Goal: Use online tool/utility: Utilize a website feature to perform a specific function

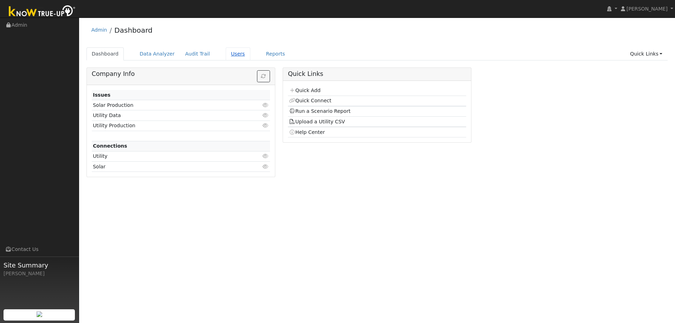
click at [226, 51] on link "Users" at bounding box center [238, 53] width 25 height 13
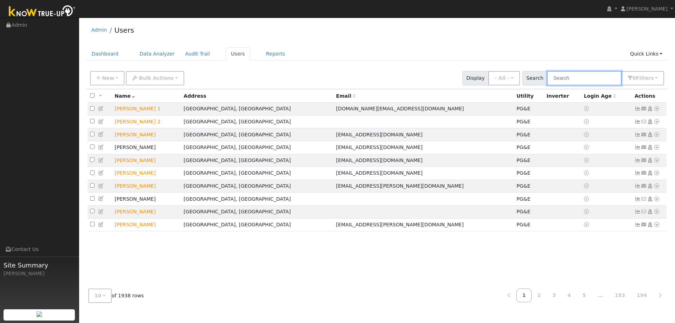
click at [585, 81] on input "text" at bounding box center [584, 78] width 75 height 14
type input "jim fox"
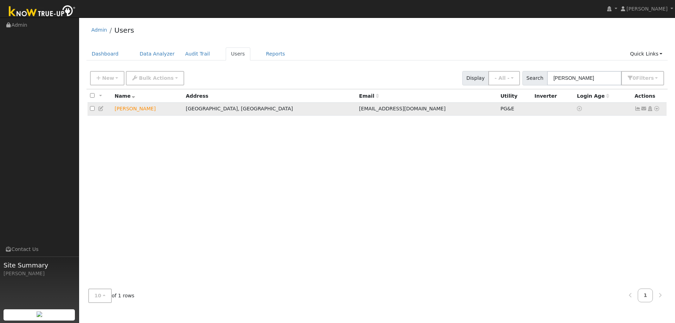
click at [657, 111] on icon at bounding box center [657, 108] width 6 height 5
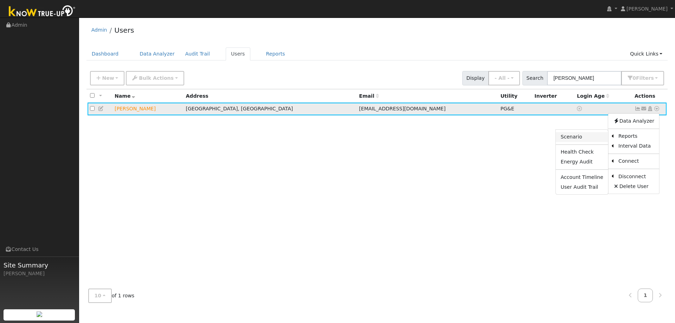
click at [585, 137] on link "Scenario" at bounding box center [582, 137] width 52 height 10
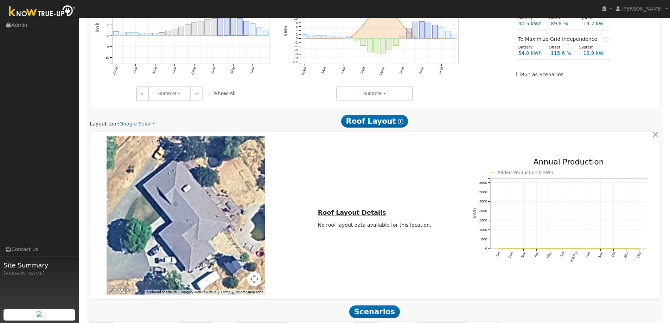
scroll to position [399, 0]
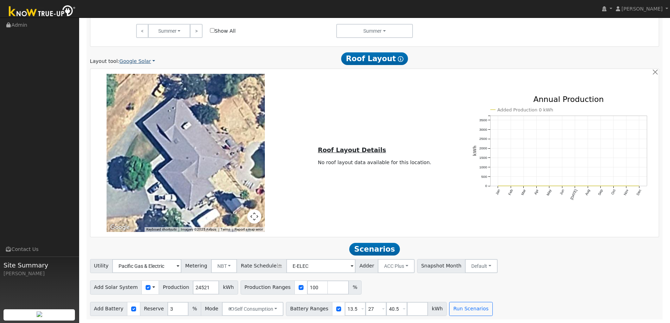
click at [137, 61] on link "Google Solar" at bounding box center [137, 61] width 36 height 7
click at [135, 93] on link "Aurora" at bounding box center [141, 94] width 49 height 10
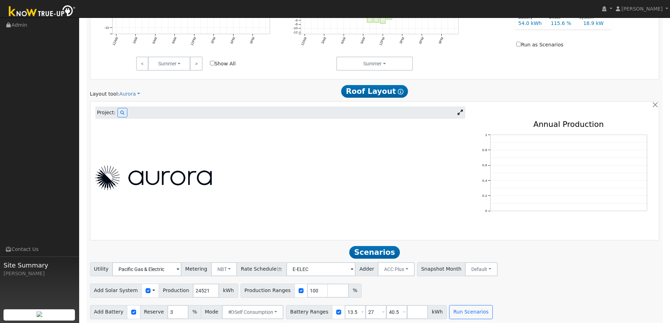
scroll to position [370, 0]
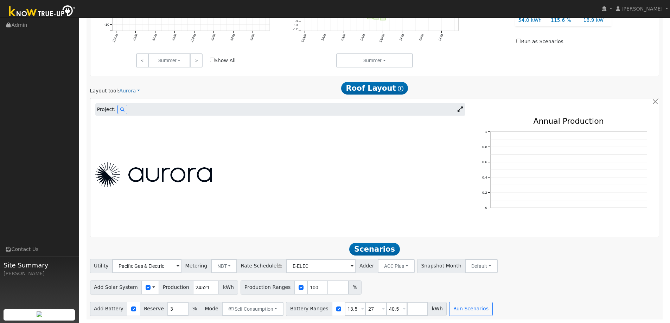
click at [461, 109] on icon at bounding box center [459, 109] width 5 height 5
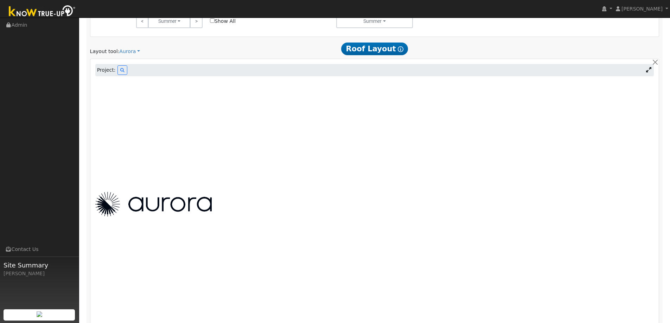
scroll to position [405, 0]
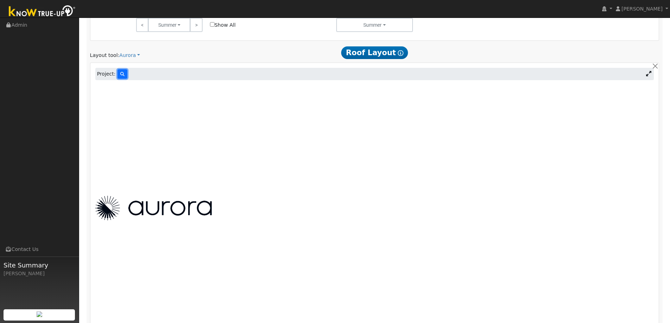
click at [120, 73] on icon at bounding box center [122, 74] width 4 height 4
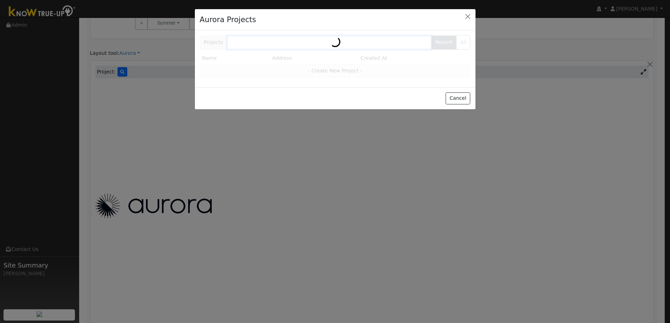
scroll to position [405, 0]
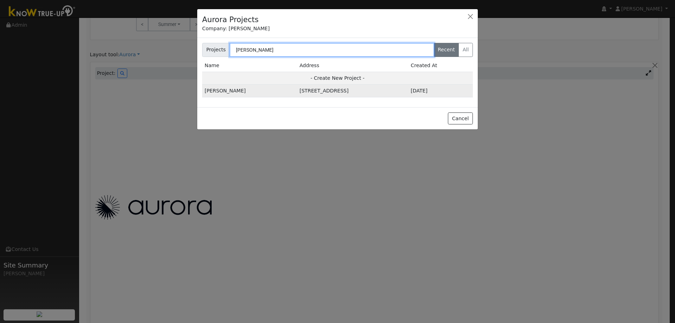
type input "[PERSON_NAME]"
click at [297, 94] on td "[STREET_ADDRESS]" at bounding box center [352, 91] width 111 height 13
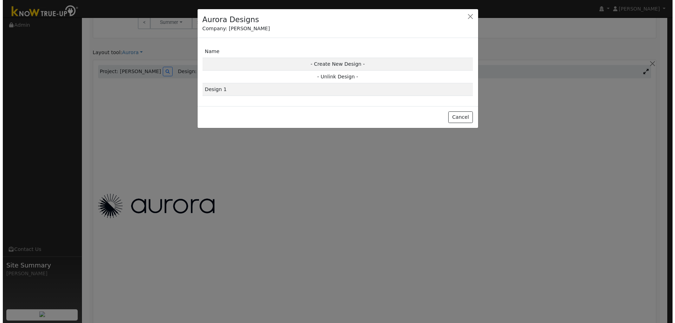
scroll to position [406, 0]
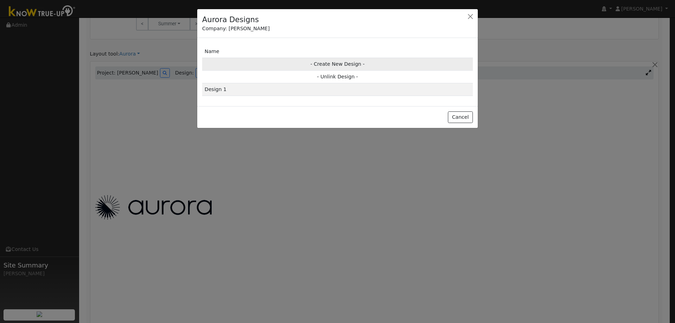
click at [335, 63] on td "- Create New Design -" at bounding box center [337, 64] width 271 height 13
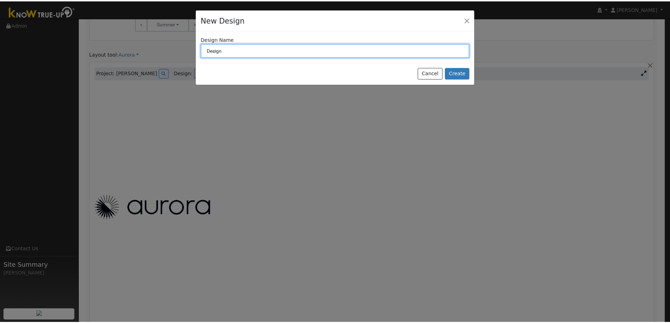
scroll to position [407, 0]
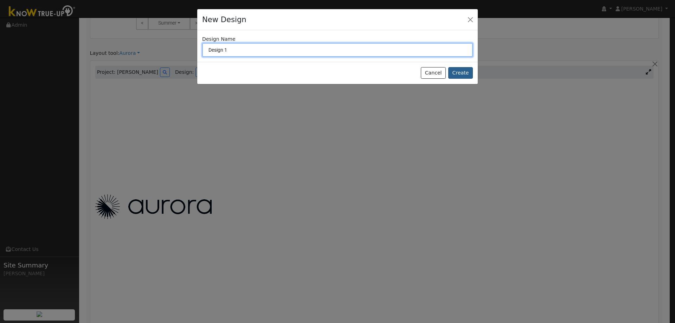
type input "Design 1"
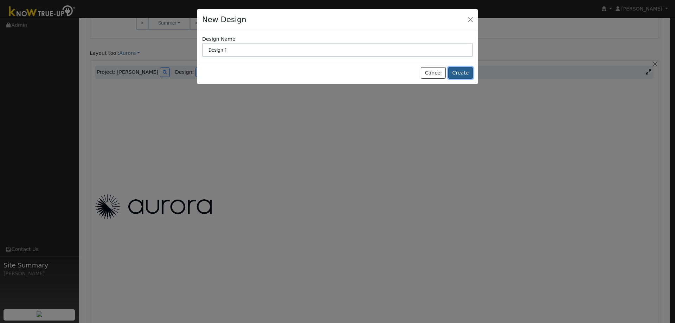
click at [464, 75] on button "Create" at bounding box center [460, 73] width 25 height 12
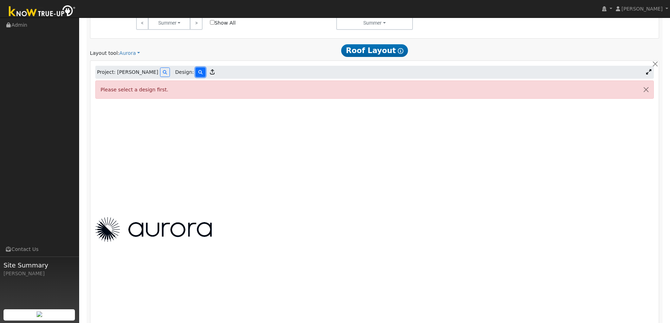
click at [195, 74] on button at bounding box center [200, 72] width 10 height 9
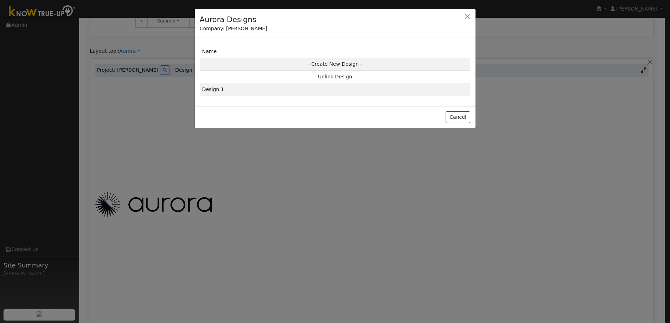
scroll to position [407, 0]
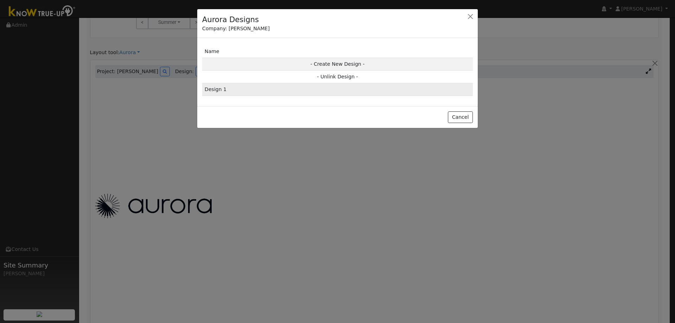
click at [219, 91] on td "Design 1" at bounding box center [337, 89] width 271 height 13
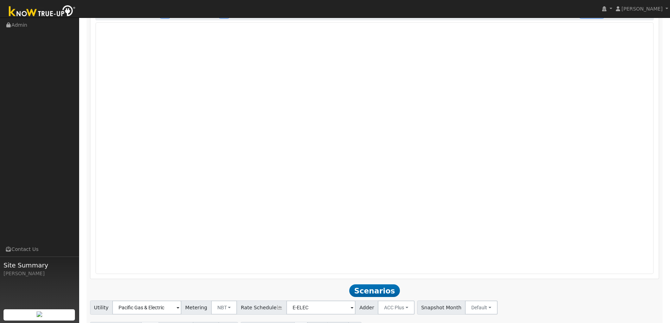
scroll to position [508, 0]
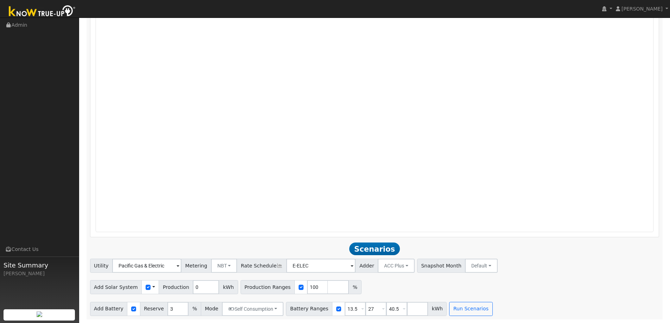
click at [152, 288] on span at bounding box center [153, 287] width 3 height 7
click at [426, 294] on div "Add Solar System Use CSV Data Production 0 kWh Production Ranges 100 %" at bounding box center [375, 286] width 572 height 17
click at [152, 287] on span at bounding box center [153, 287] width 3 height 7
click at [153, 297] on link "Use CSV Data" at bounding box center [171, 300] width 49 height 10
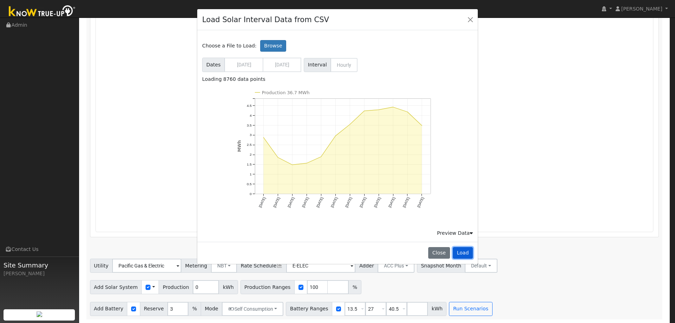
click at [468, 252] on button "Load" at bounding box center [463, 253] width 20 height 12
type input "36688"
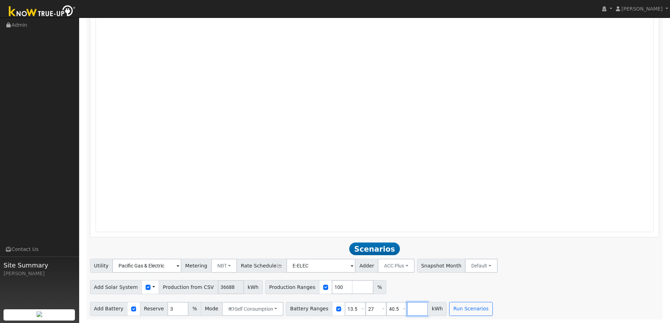
drag, startPoint x: 409, startPoint y: 308, endPoint x: 413, endPoint y: 311, distance: 5.2
click at [411, 309] on input "number" at bounding box center [417, 309] width 21 height 14
type input "54"
click at [478, 312] on button "Run Scenarios" at bounding box center [491, 309] width 43 height 14
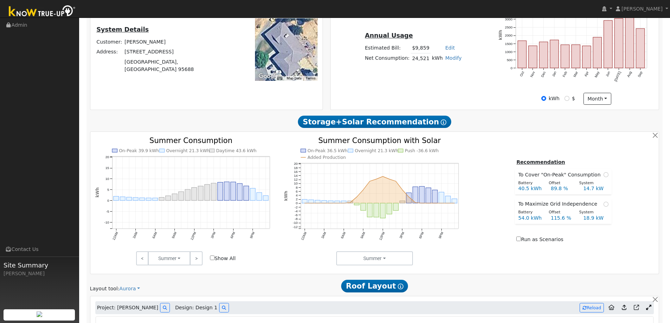
scroll to position [176, 0]
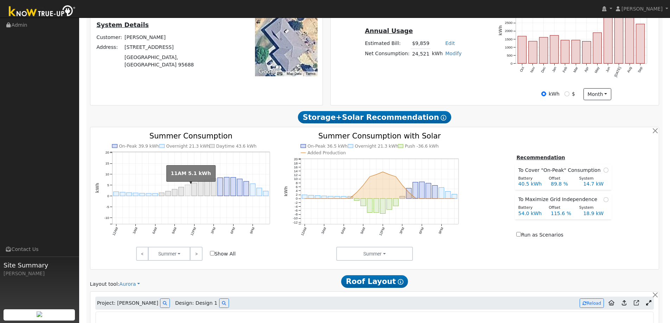
type input "24.5"
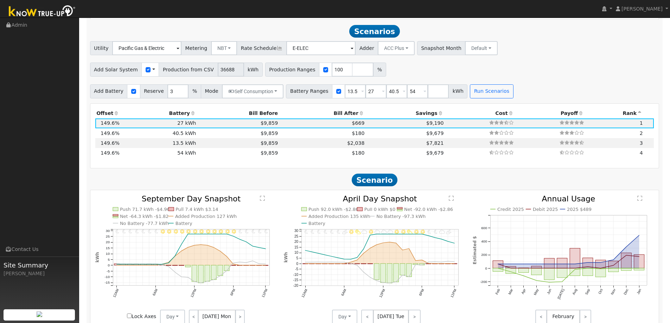
scroll to position [729, 0]
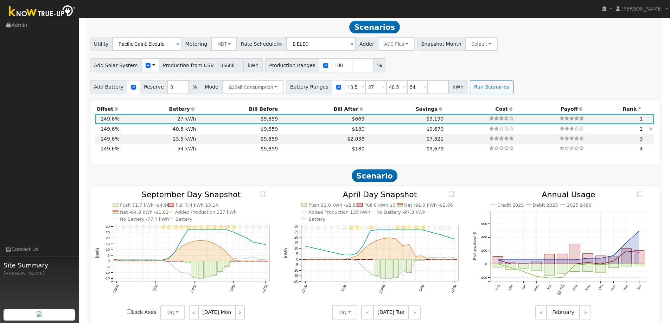
click at [366, 129] on td "$9,679" at bounding box center [405, 129] width 79 height 10
type input "$48,600"
type input "$40,262"
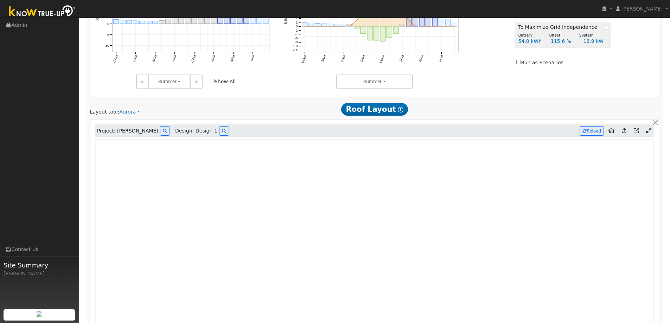
scroll to position [237, 0]
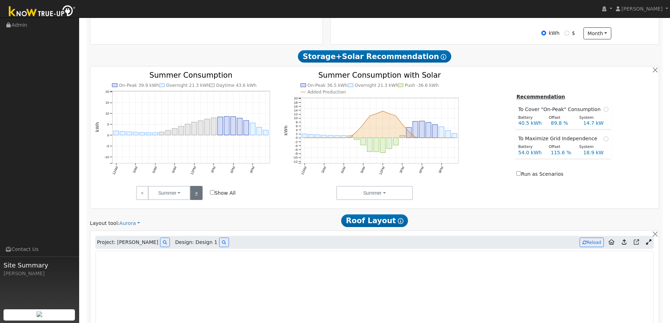
click at [194, 195] on link ">" at bounding box center [196, 193] width 12 height 14
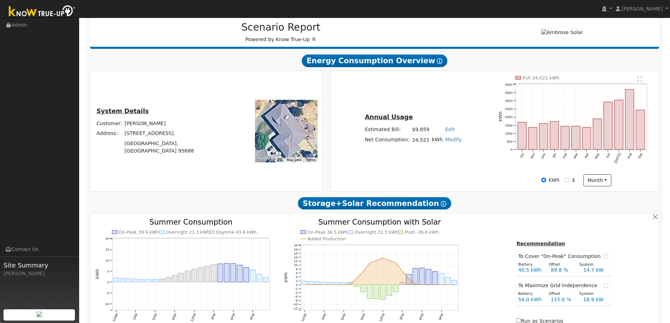
scroll to position [0, 0]
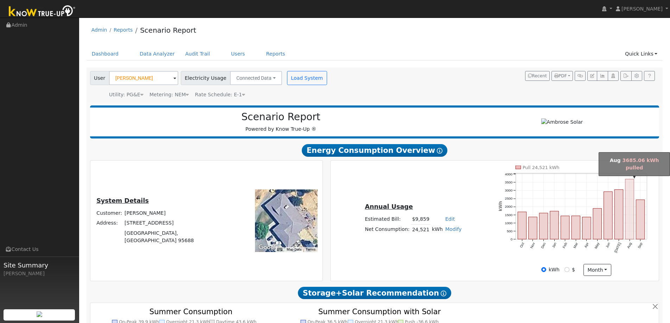
click at [628, 220] on rect "onclick=""" at bounding box center [629, 209] width 8 height 60
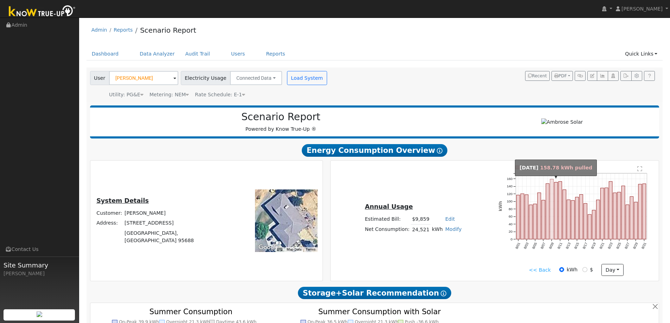
click at [552, 185] on rect "onclick=""" at bounding box center [552, 209] width 4 height 60
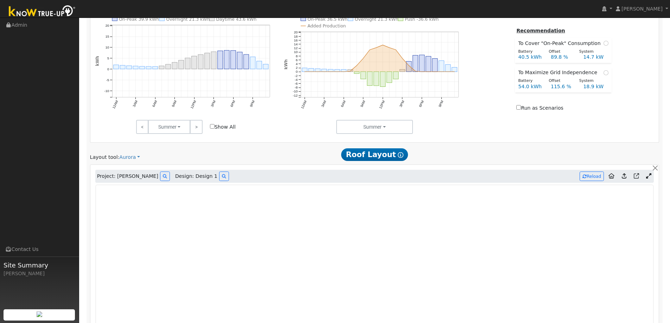
scroll to position [316, 0]
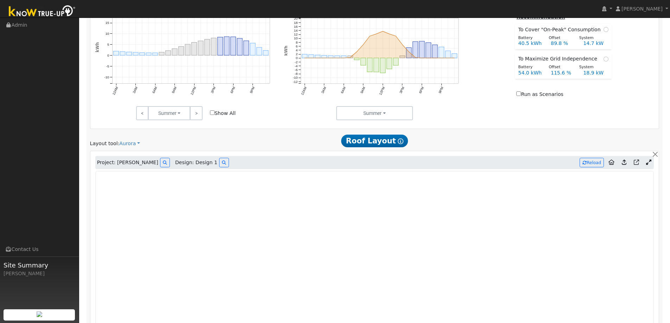
click at [625, 163] on icon at bounding box center [624, 162] width 5 height 5
click at [624, 165] on icon at bounding box center [624, 162] width 5 height 5
click at [624, 163] on icon at bounding box center [624, 162] width 5 height 5
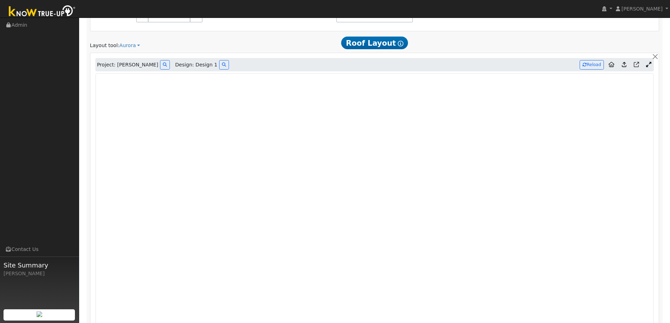
scroll to position [410, 0]
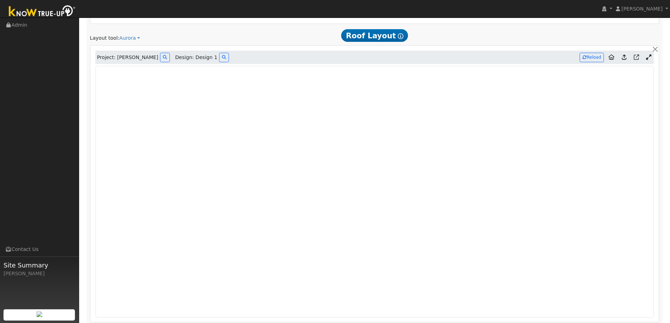
click at [624, 59] on icon at bounding box center [624, 56] width 5 height 5
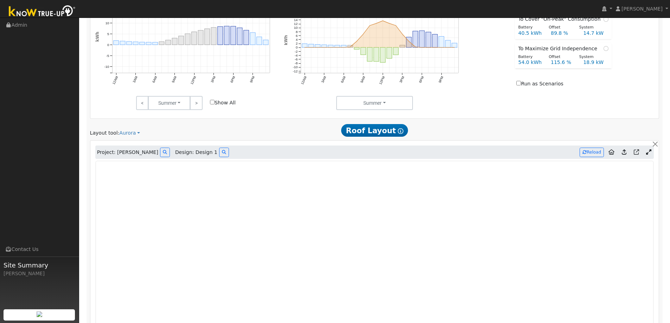
scroll to position [316, 0]
click at [623, 151] on icon at bounding box center [624, 150] width 5 height 5
click at [589, 153] on button "Reload" at bounding box center [591, 150] width 24 height 9
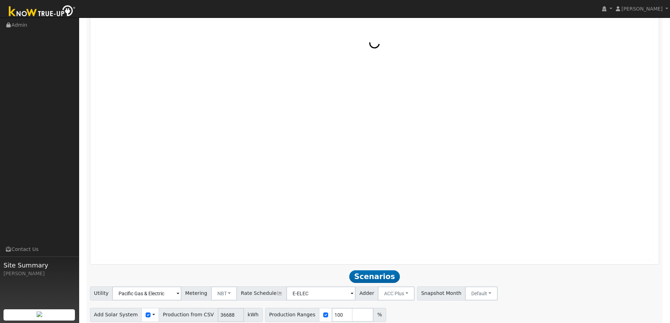
scroll to position [422, 0]
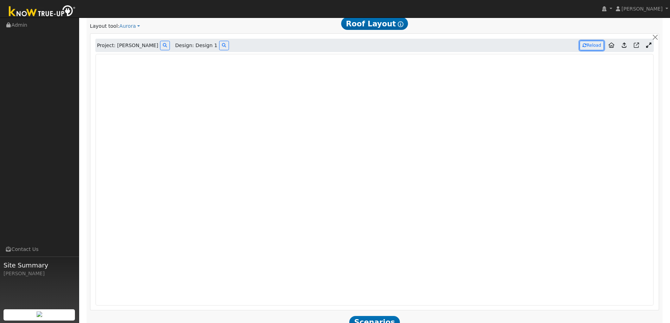
type input "36687"
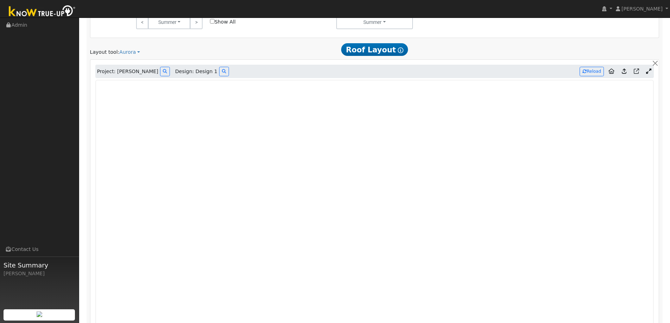
scroll to position [352, 0]
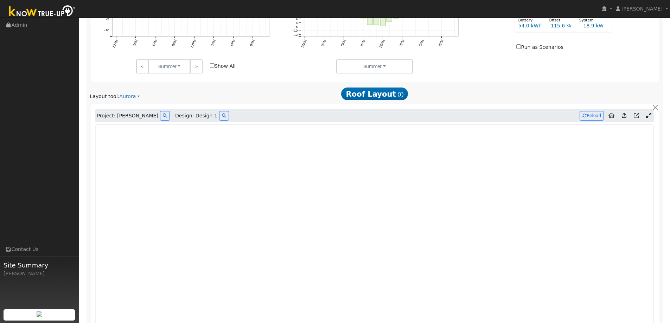
click at [627, 116] on link at bounding box center [624, 115] width 10 height 11
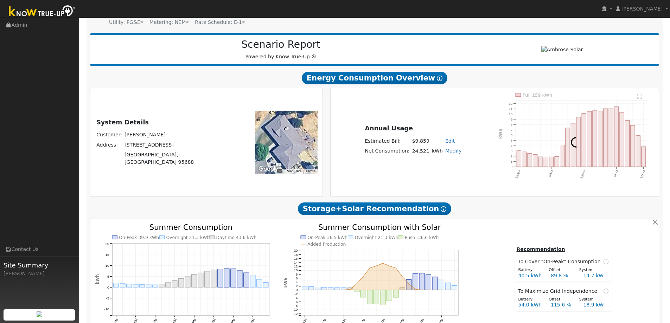
scroll to position [70, 0]
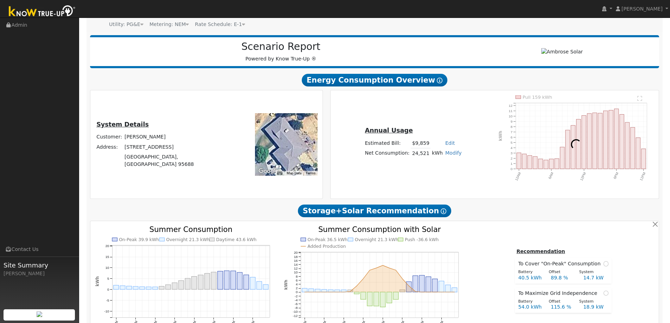
click at [462, 101] on div "Annual Usage Estimated Bill: $9,859 Edit Estimated Bill $ Annual Net Consumptio…" at bounding box center [495, 144] width 326 height 98
click at [479, 85] on h2 "Energy Consumption Overview Show Help" at bounding box center [374, 79] width 569 height 13
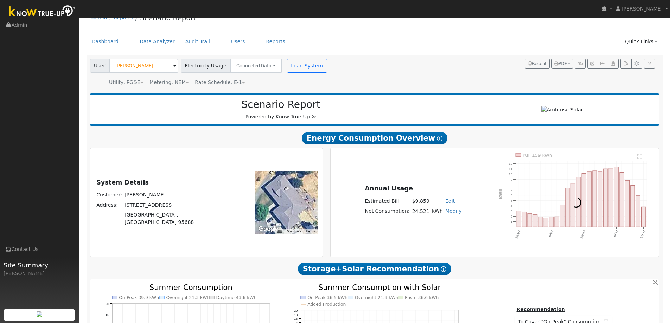
scroll to position [0, 0]
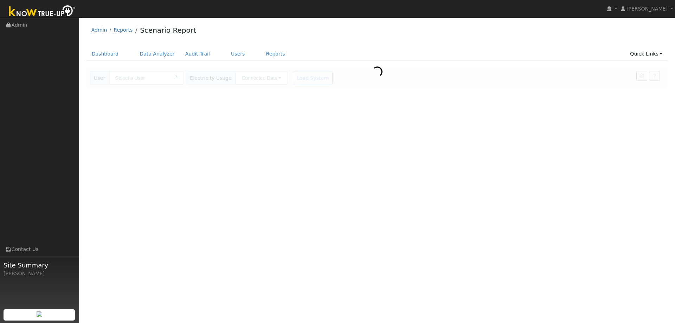
type input "[PERSON_NAME]"
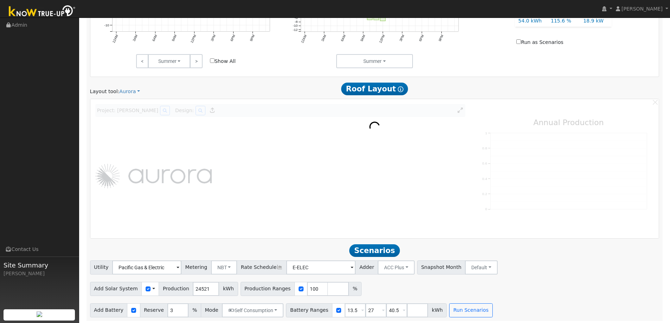
scroll to position [370, 0]
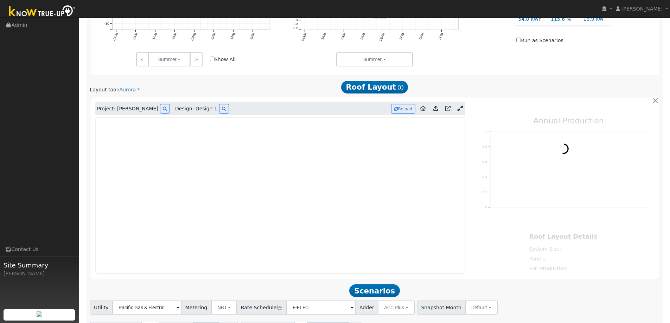
type input "36687"
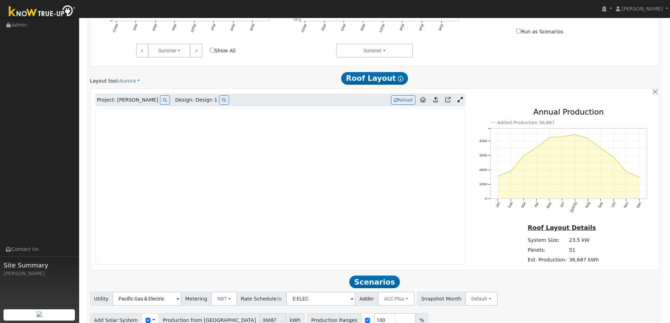
scroll to position [377, 0]
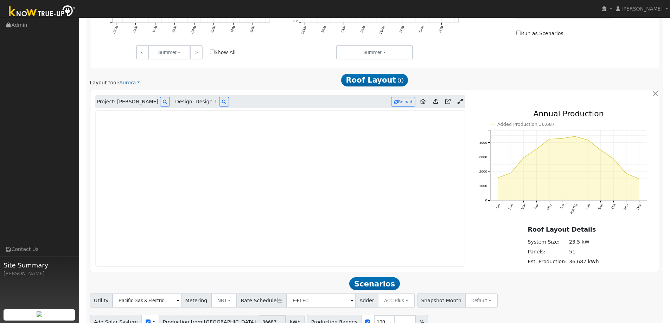
click at [435, 101] on icon at bounding box center [435, 101] width 5 height 5
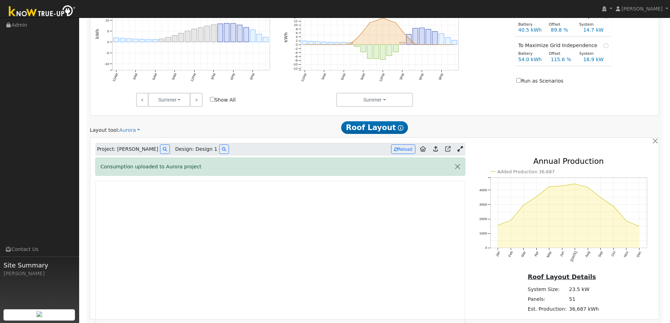
scroll to position [342, 0]
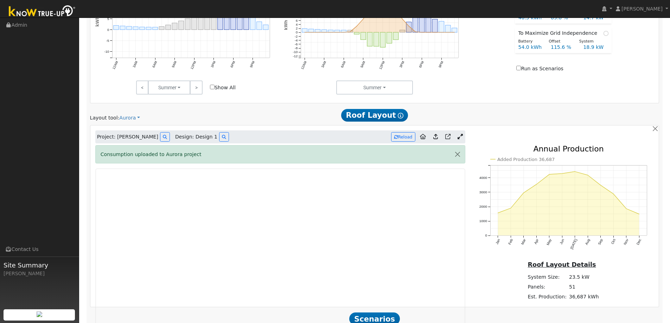
click at [503, 142] on div "Project: Jim Fox Design: Design 1 Reload" at bounding box center [374, 136] width 566 height 13
click at [459, 155] on button "button" at bounding box center [457, 154] width 15 height 17
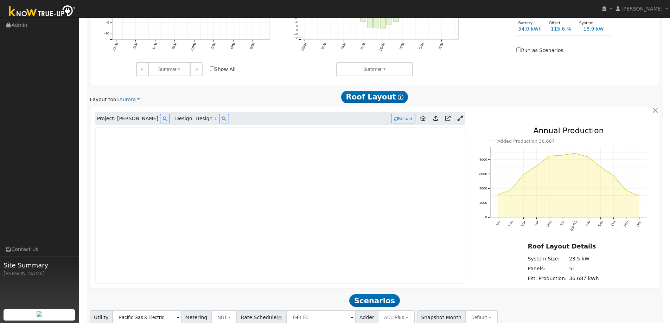
scroll to position [412, 0]
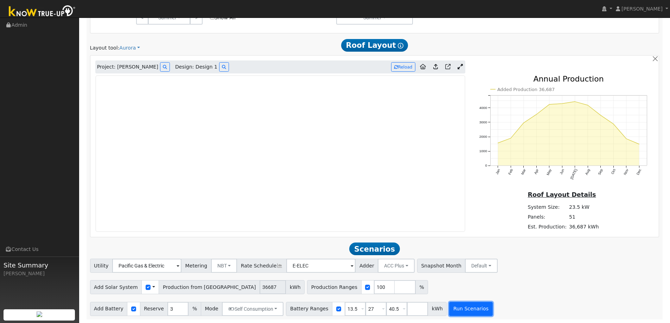
click at [449, 305] on button "Run Scenarios" at bounding box center [470, 309] width 43 height 14
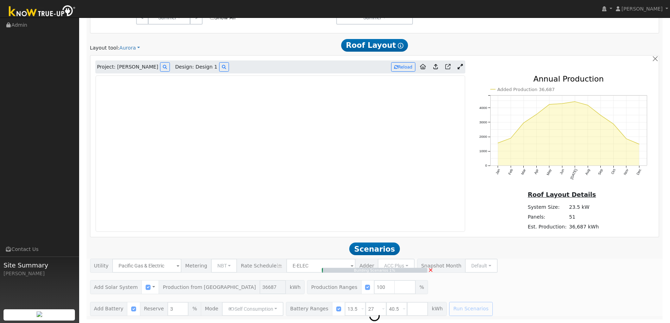
type input "24.5"
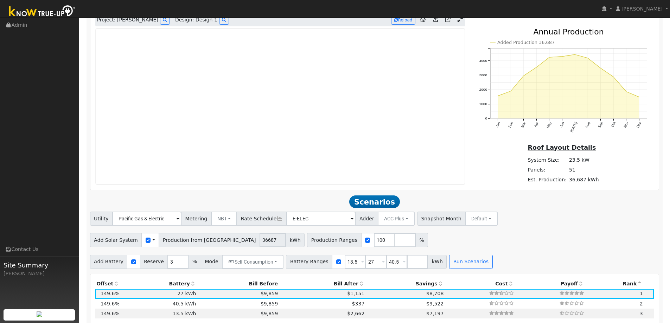
scroll to position [598, 0]
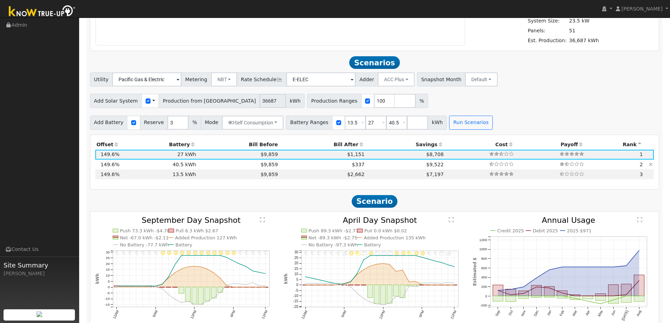
click at [204, 167] on td "$9,859" at bounding box center [238, 165] width 82 height 10
type input "$48,600"
type input "$40,261"
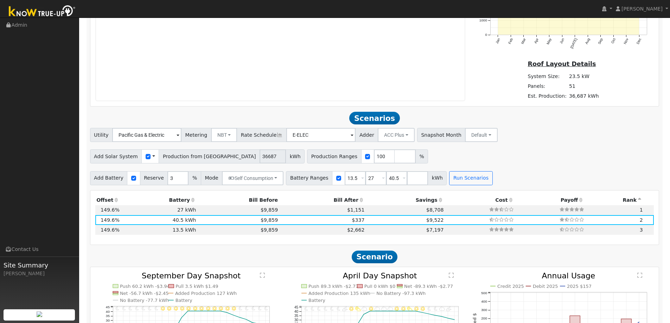
scroll to position [563, 0]
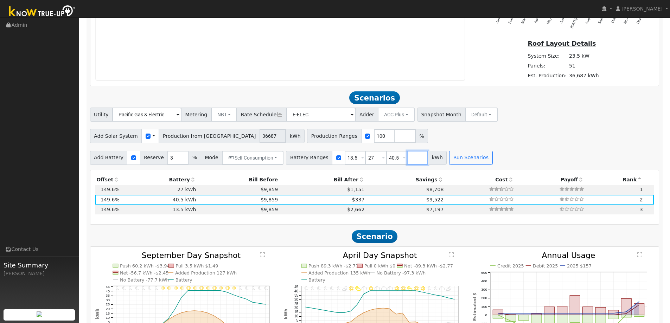
click at [407, 156] on input "number" at bounding box center [417, 158] width 21 height 14
type input "54"
click at [483, 155] on button "Run Scenarios" at bounding box center [491, 158] width 43 height 14
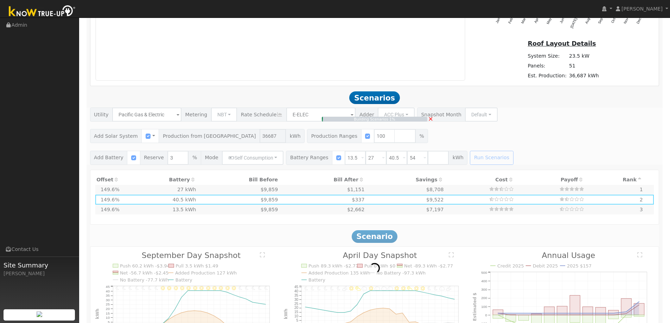
type input "$32,400"
type input "$35,401"
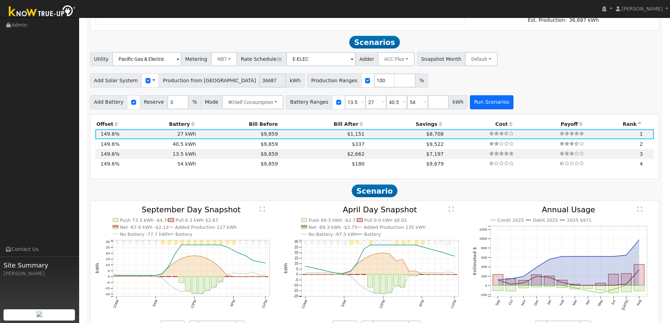
scroll to position [634, 0]
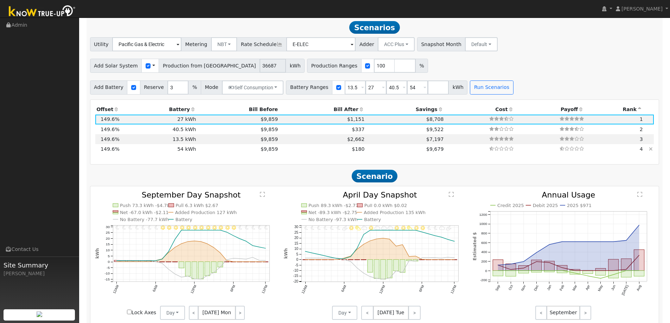
click at [366, 152] on td "$9,679" at bounding box center [405, 149] width 79 height 10
type input "$64,800"
type input "$45,121"
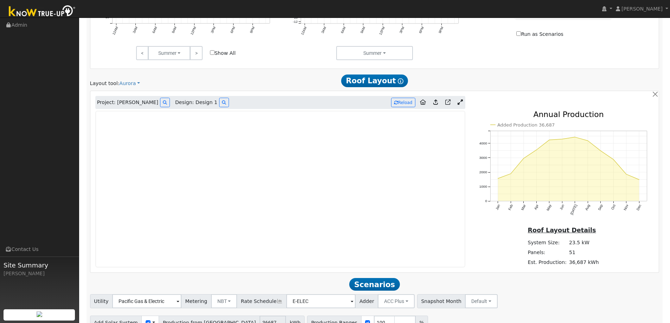
scroll to position [425, 0]
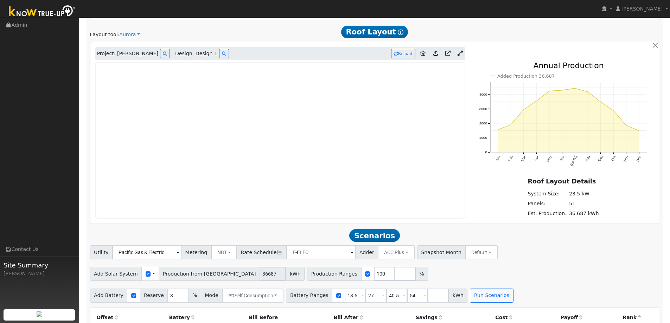
click at [457, 53] on link at bounding box center [460, 54] width 10 height 11
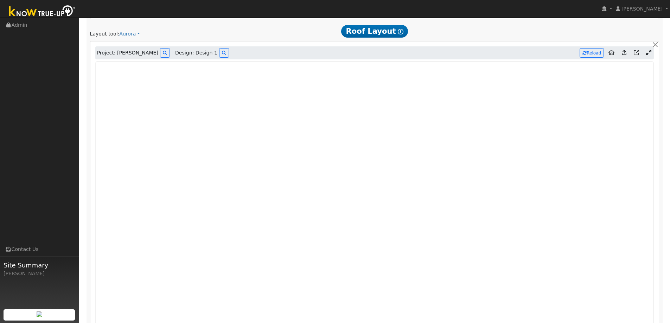
scroll to position [422, 0]
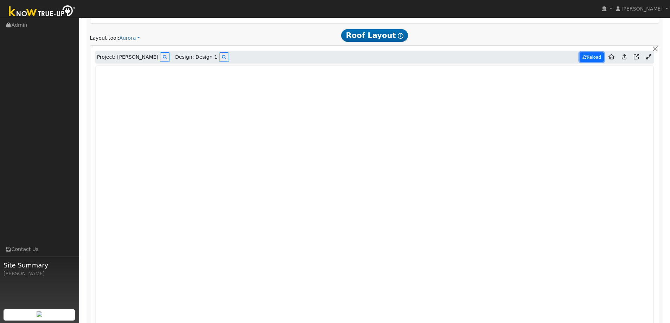
click at [598, 58] on button "Reload" at bounding box center [591, 56] width 24 height 9
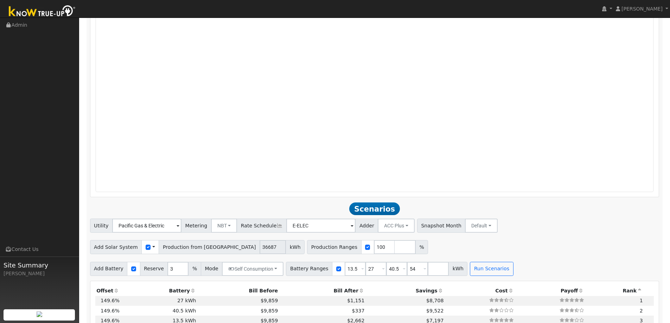
type input "33074"
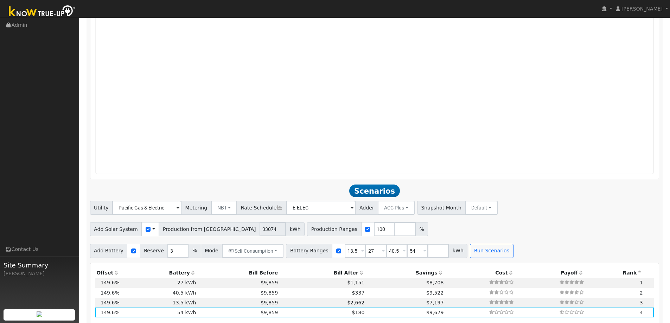
scroll to position [703, 0]
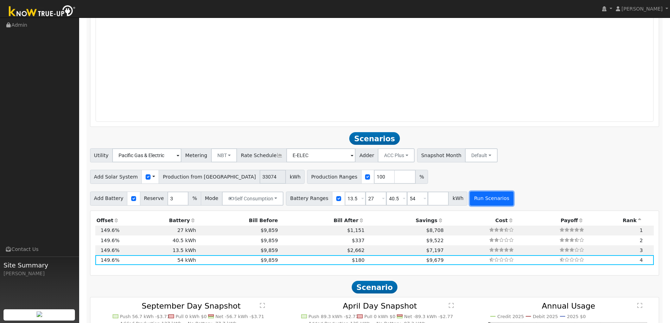
click at [487, 201] on button "Run Scenarios" at bounding box center [491, 199] width 43 height 14
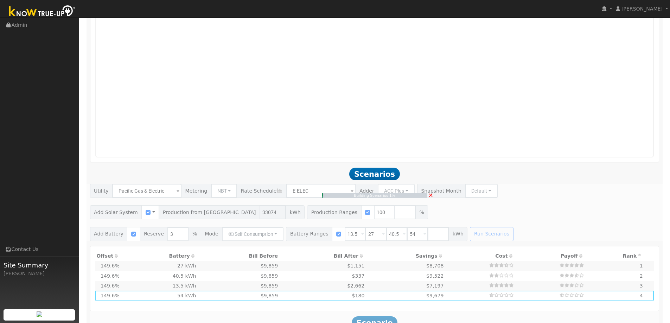
scroll to position [668, 0]
type input "22.0"
type input "$77,173"
type input "$32,400"
type input "$32,872"
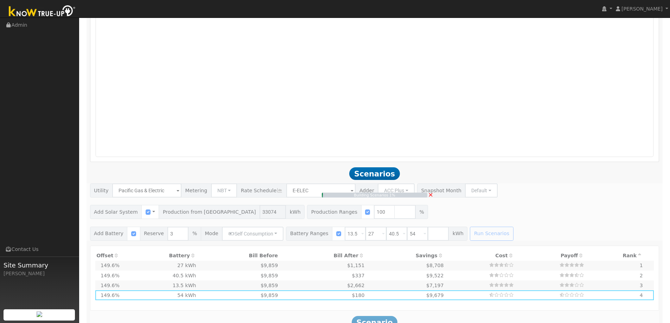
scroll to position [725, 0]
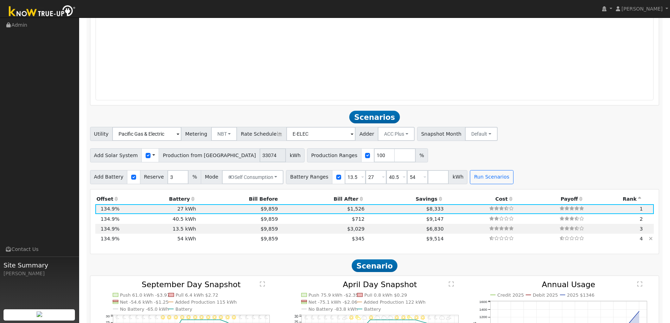
click at [188, 238] on td "54 kWh" at bounding box center [159, 239] width 77 height 10
type input "$64,800"
type input "$42,592"
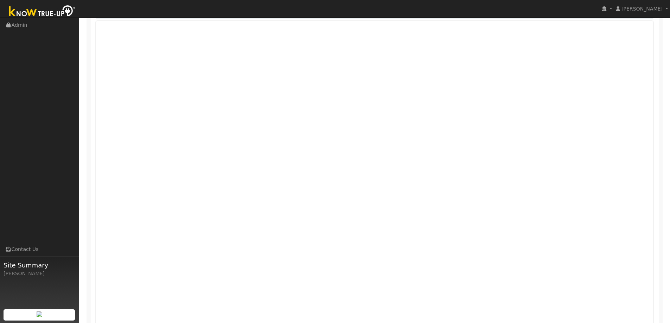
scroll to position [447, 0]
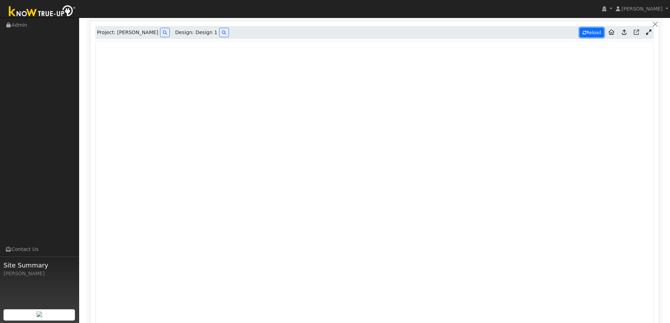
click at [587, 32] on button "Reload" at bounding box center [591, 32] width 24 height 9
type input "31408"
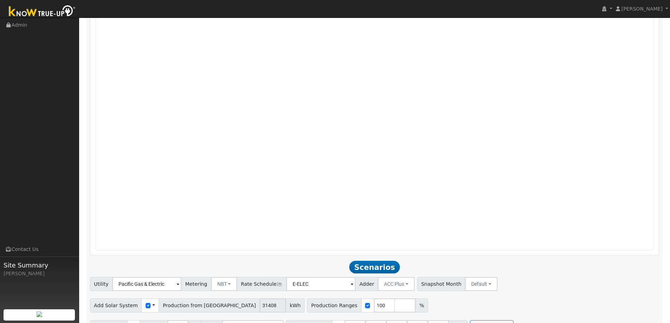
scroll to position [436, 0]
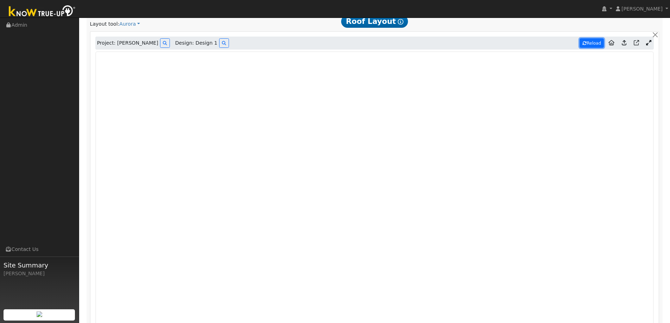
click at [586, 46] on button "Reload" at bounding box center [591, 42] width 24 height 9
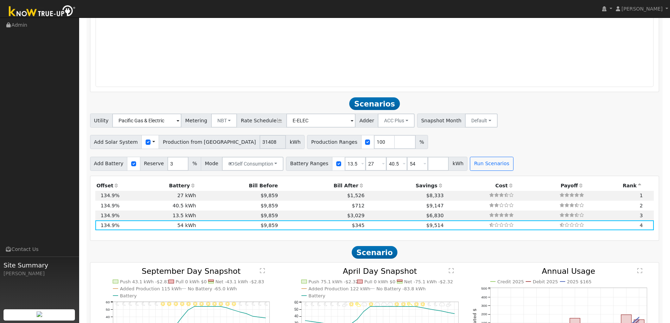
scroll to position [752, 0]
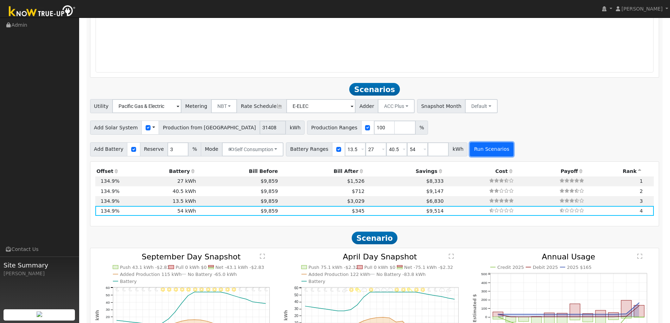
click at [474, 150] on button "Run Scenarios" at bounding box center [491, 149] width 43 height 14
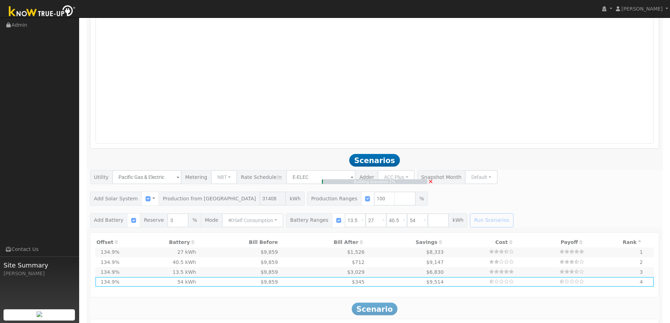
type input "20.9"
type input "$73,285"
type input "$32,400"
type input "$31,706"
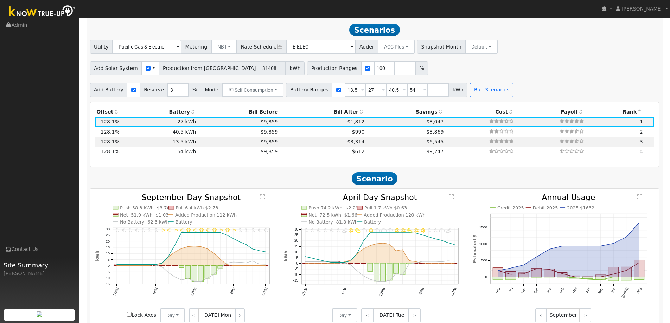
scroll to position [815, 0]
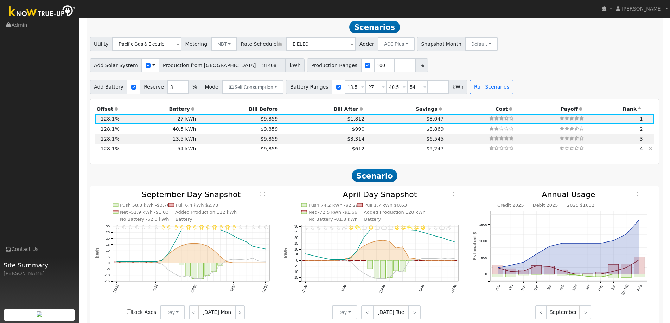
click at [366, 151] on td "$9,247" at bounding box center [405, 149] width 79 height 10
type input "$64,800"
type input "$41,426"
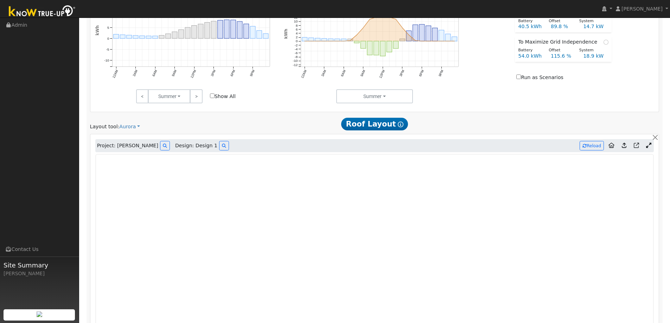
scroll to position [325, 0]
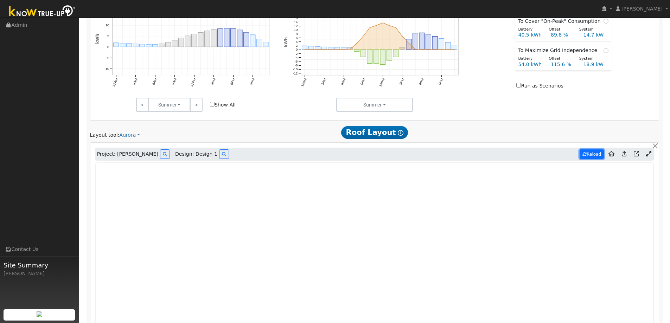
click at [594, 157] on button "Reload" at bounding box center [591, 153] width 24 height 9
type input "31063"
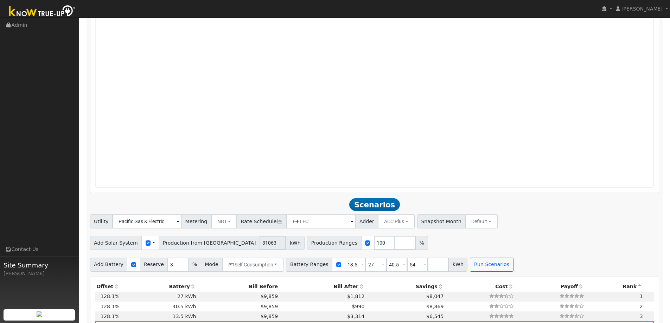
scroll to position [676, 0]
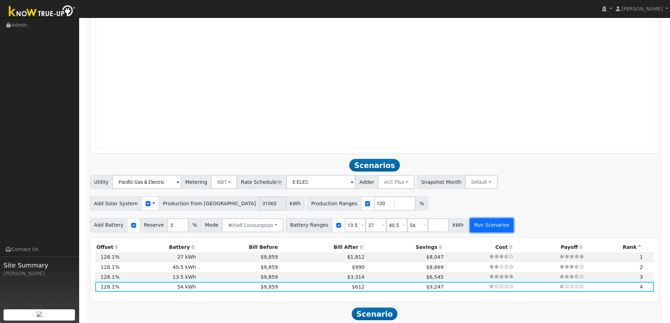
click at [483, 226] on button "Run Scenarios" at bounding box center [491, 225] width 43 height 14
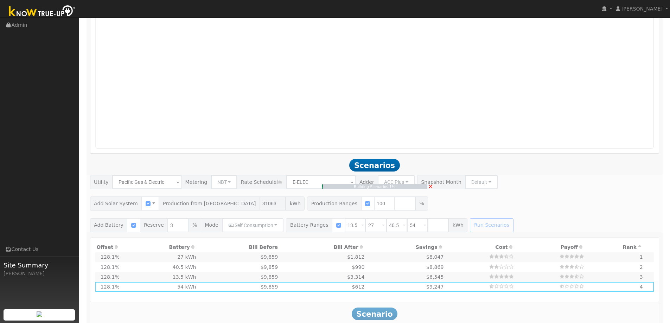
type input "20.7"
type input "$72,480"
type input "$32,400"
type input "$31,464"
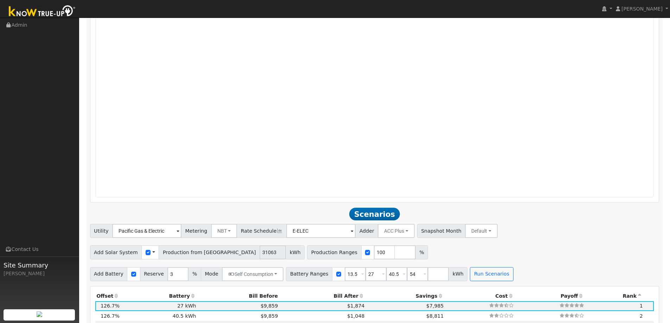
scroll to position [663, 0]
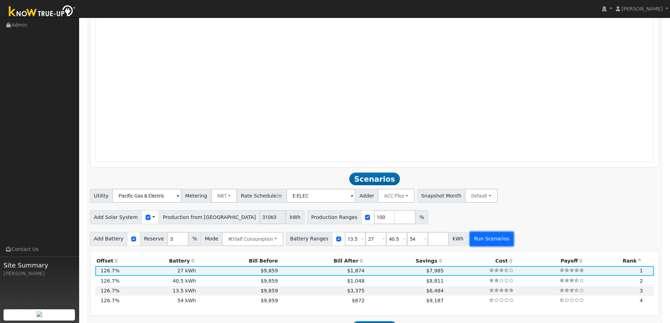
click at [474, 239] on button "Run Scenarios" at bounding box center [491, 239] width 43 height 14
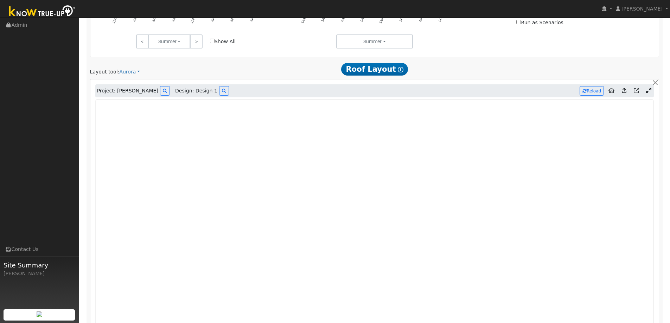
scroll to position [423, 0]
